Goal: Complete application form

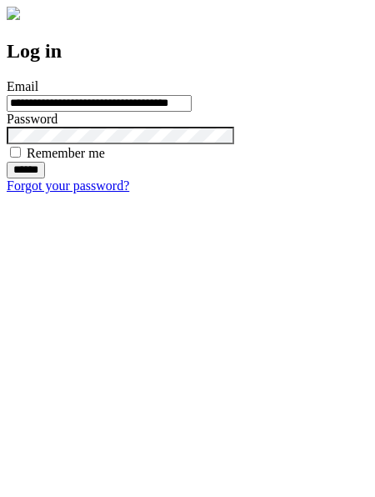
type input "**********"
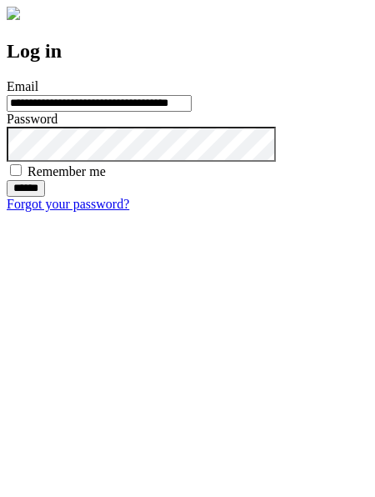
click at [45, 197] on input "******" at bounding box center [26, 188] width 38 height 17
type input "**********"
click at [45, 197] on input "******" at bounding box center [26, 188] width 38 height 17
